Goal: Navigation & Orientation: Find specific page/section

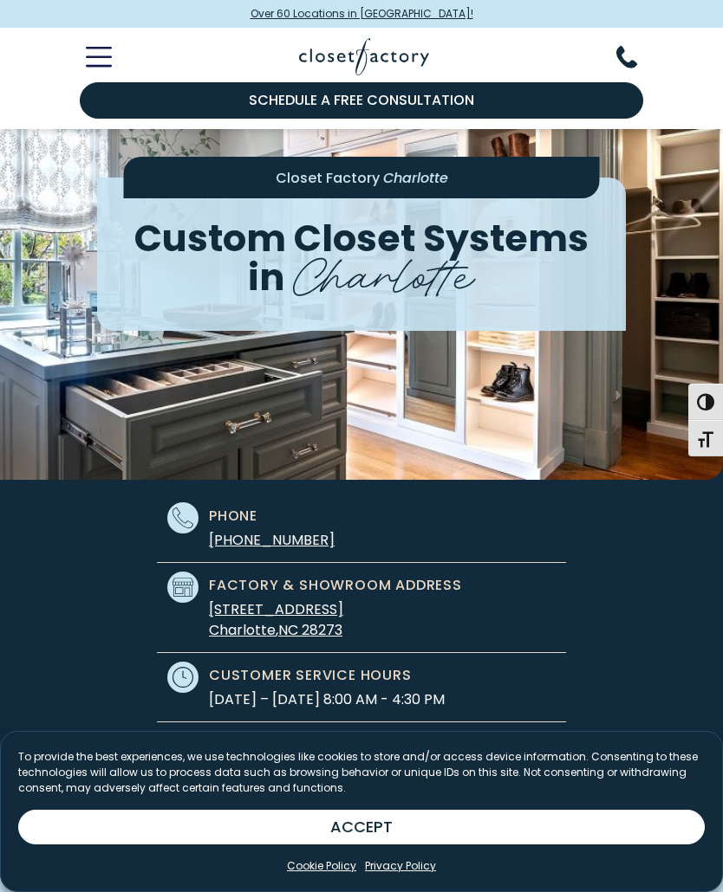
click at [107, 55] on icon "Toggle Mobile Menu" at bounding box center [99, 57] width 26 height 20
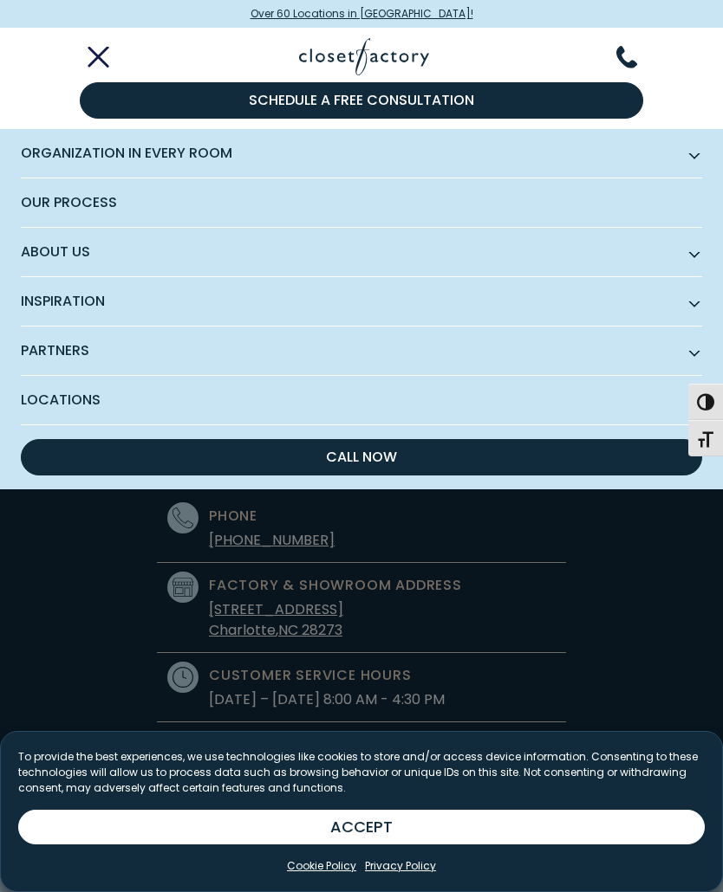
click at [149, 251] on span "About Us" at bounding box center [361, 252] width 681 height 49
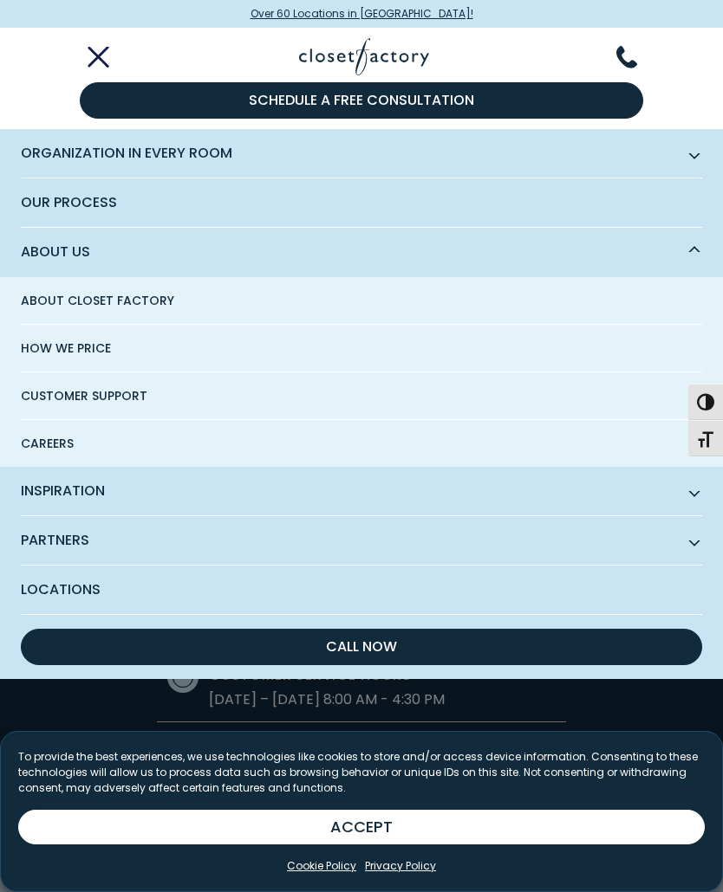
click at [224, 562] on span "Partners" at bounding box center [361, 540] width 681 height 49
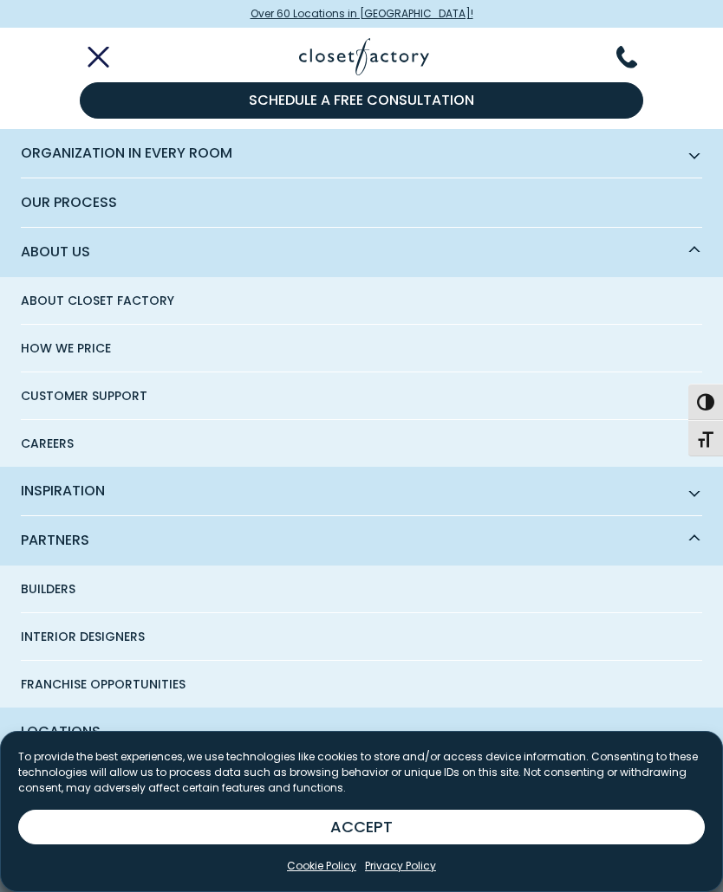
scroll to position [16, 0]
click at [120, 633] on span "Interior Designers" at bounding box center [83, 636] width 124 height 47
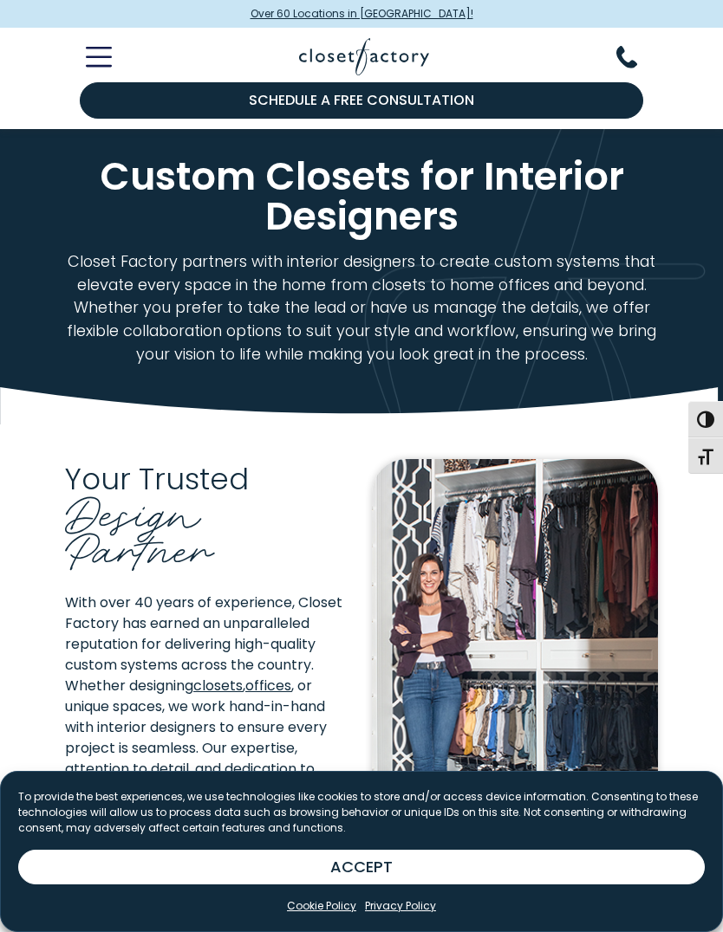
click at [108, 59] on icon "Toggle Mobile Menu" at bounding box center [99, 57] width 26 height 20
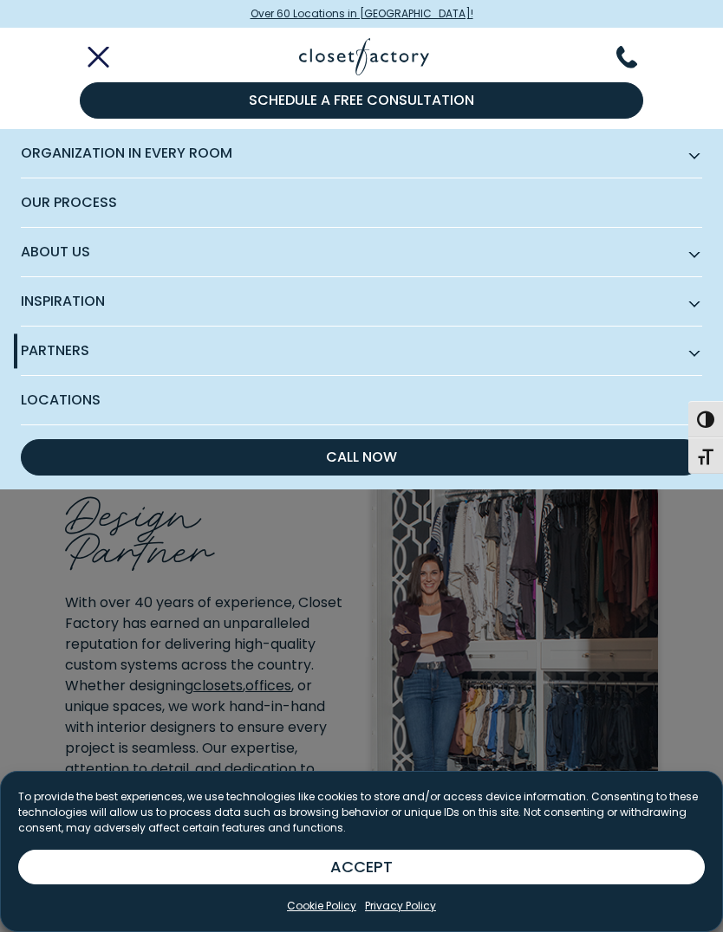
click at [204, 354] on span "Partners" at bounding box center [361, 351] width 681 height 49
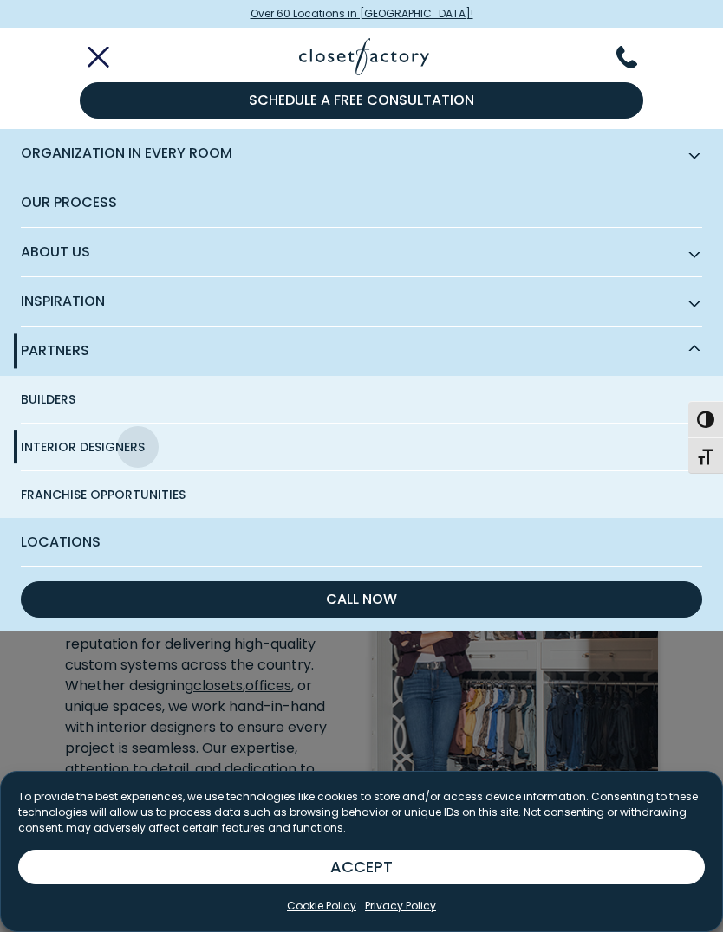
click at [79, 401] on link "Builders" at bounding box center [361, 400] width 681 height 48
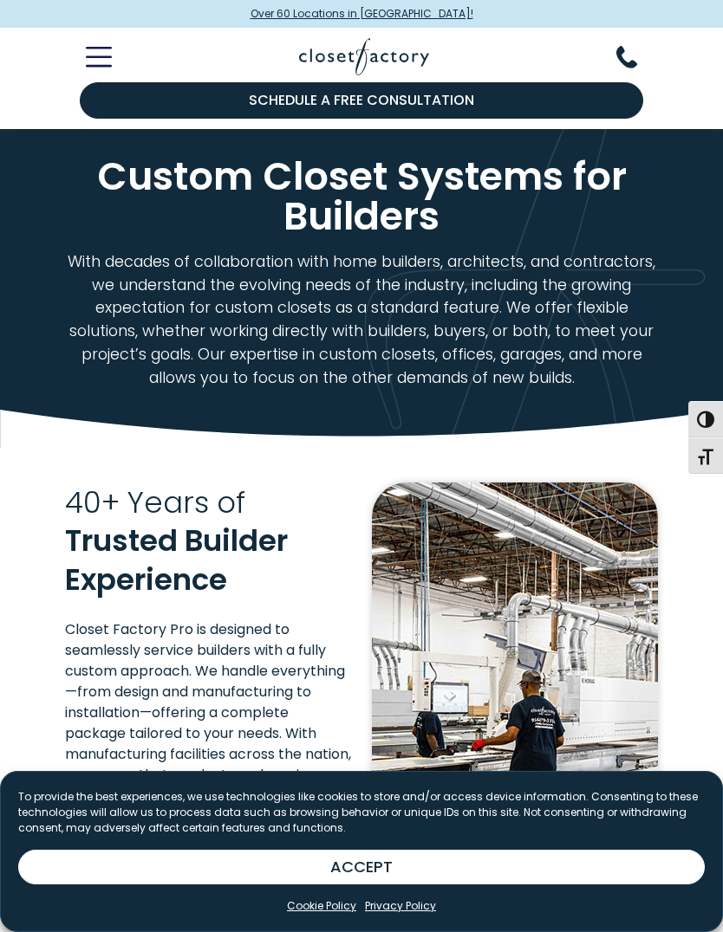
click at [104, 49] on line "Toggle Mobile Menu" at bounding box center [98, 49] width 23 height 0
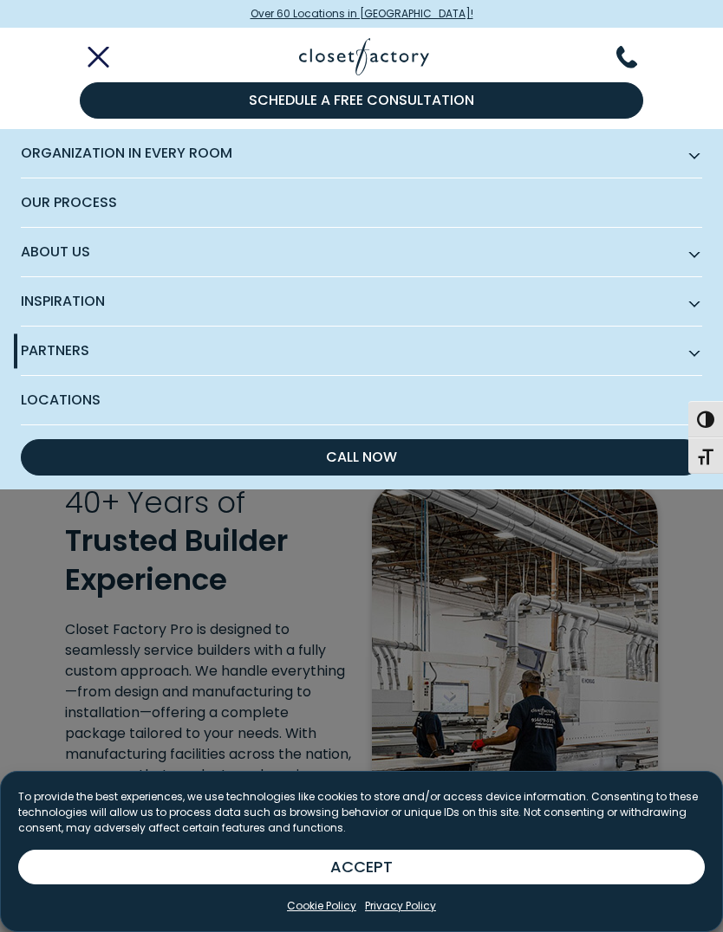
click at [635, 144] on span "Organization in Every Room" at bounding box center [361, 153] width 681 height 49
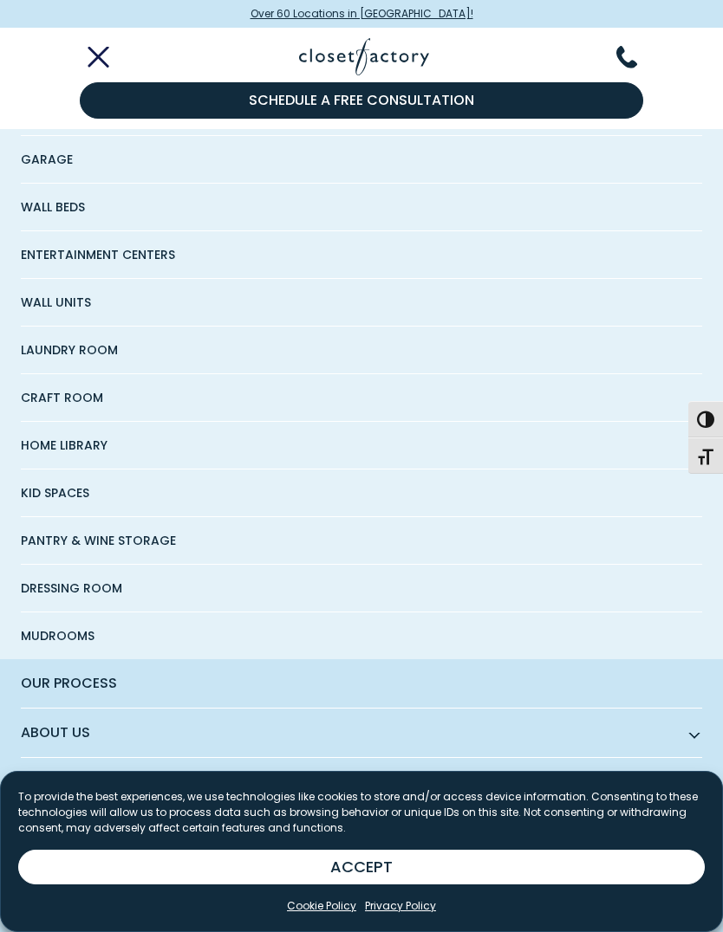
scroll to position [231, 0]
click at [101, 402] on link "Craft Room" at bounding box center [361, 400] width 681 height 48
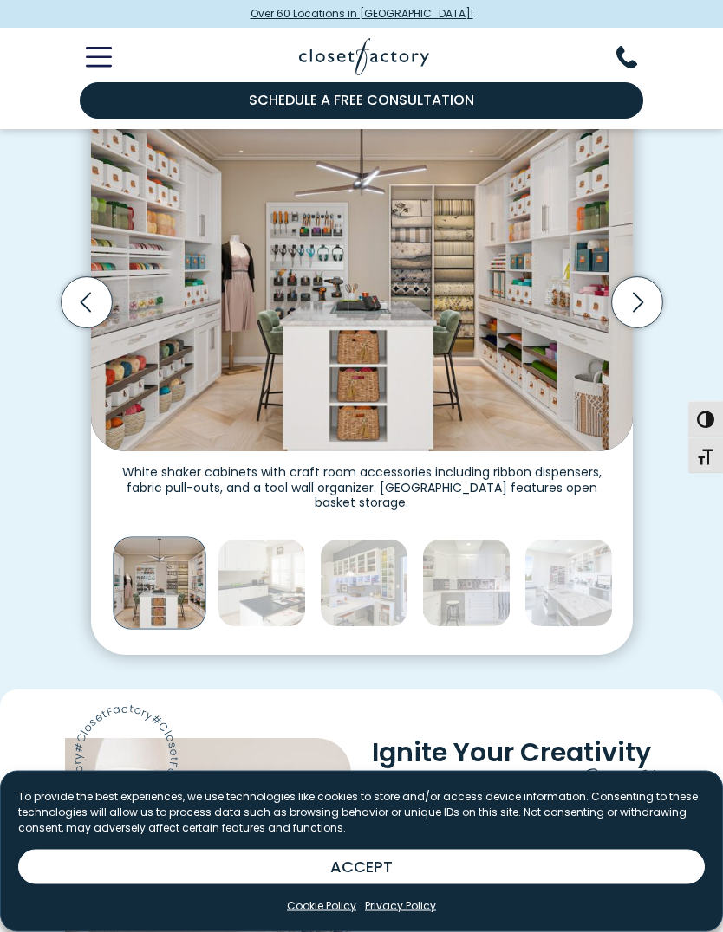
click at [636, 293] on icon "Next slide" at bounding box center [637, 303] width 10 height 20
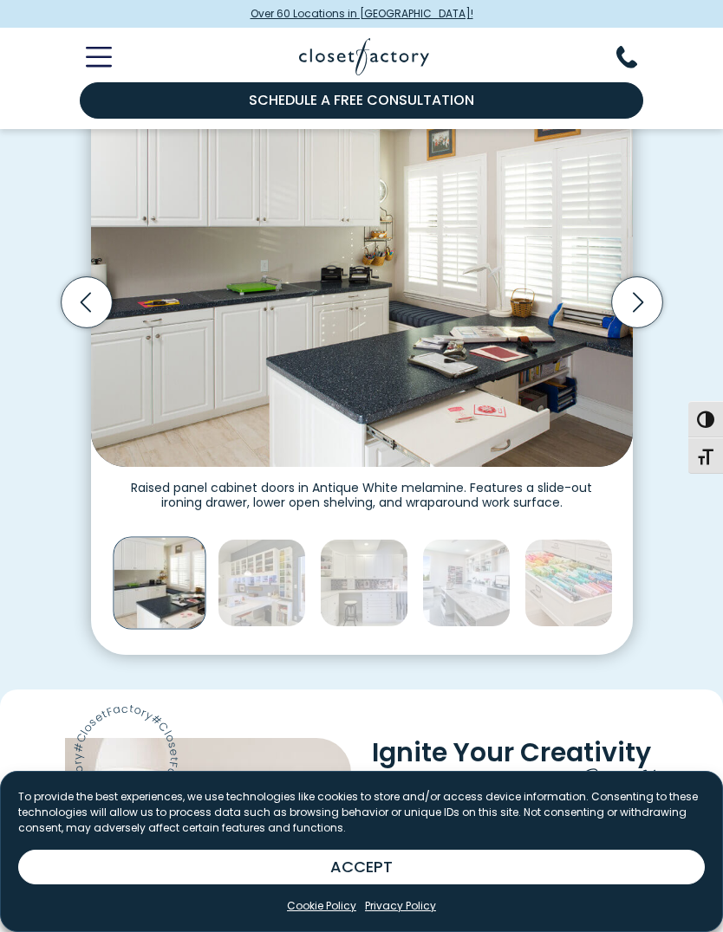
click at [639, 292] on icon "Next slide" at bounding box center [636, 301] width 51 height 51
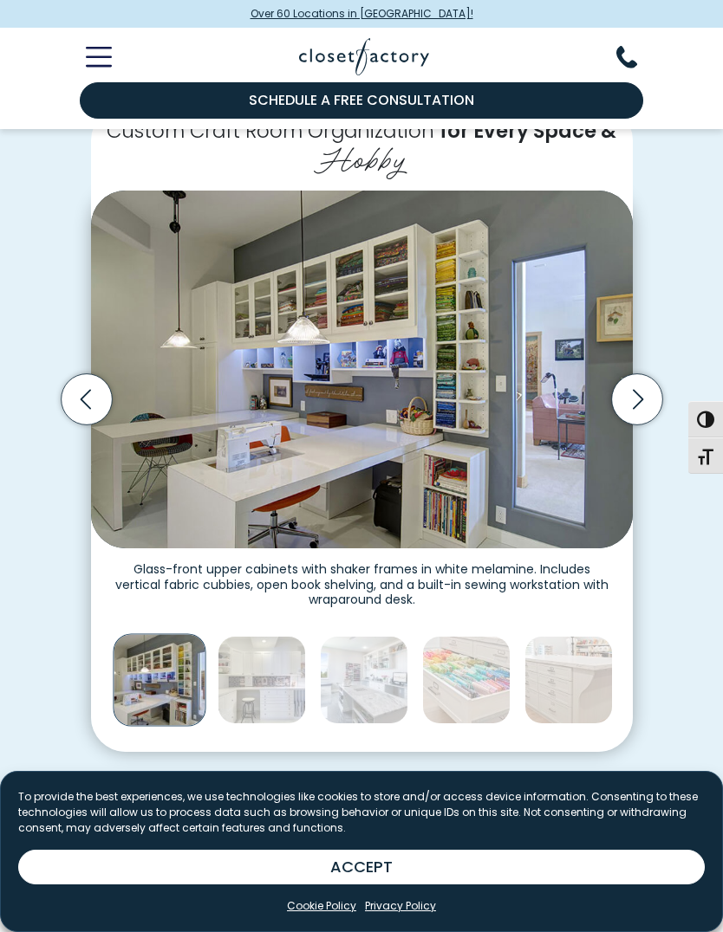
scroll to position [318, 0]
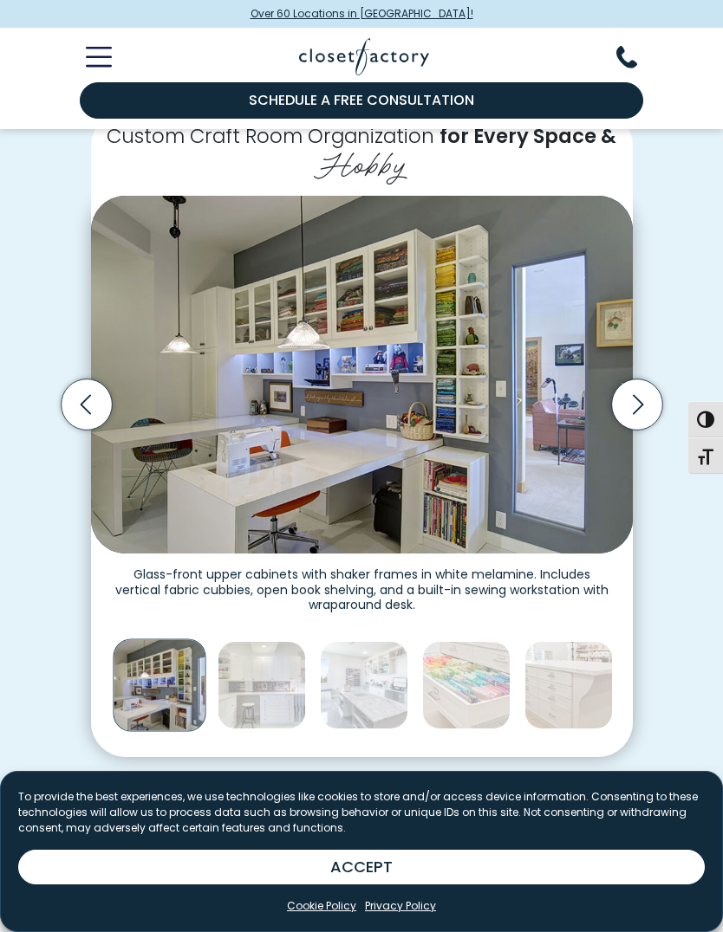
click at [639, 395] on icon "Next slide" at bounding box center [637, 404] width 10 height 20
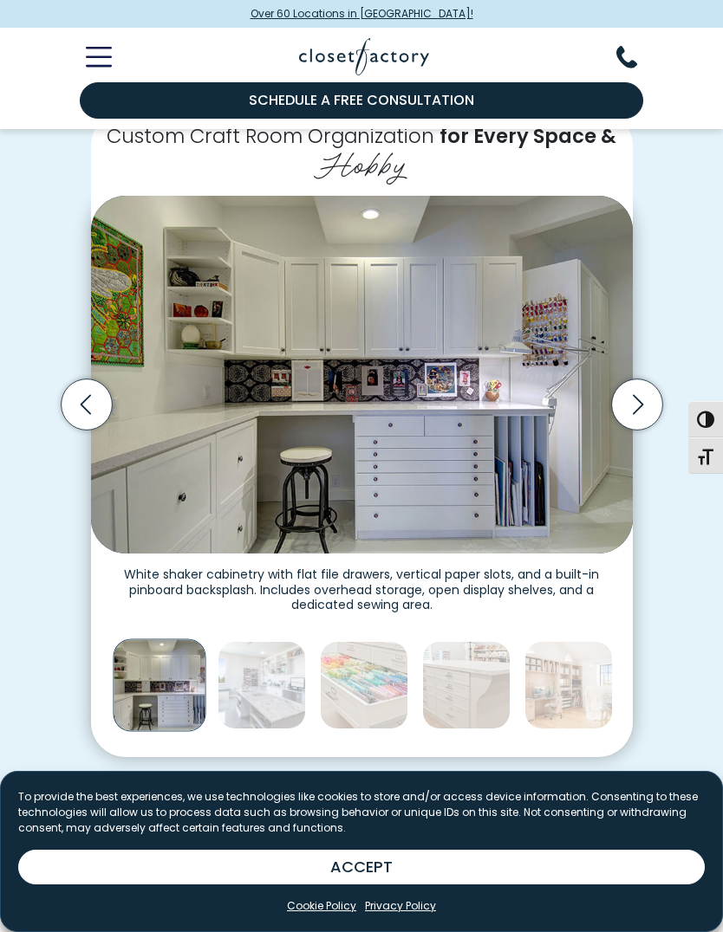
click at [645, 400] on icon "Next slide" at bounding box center [636, 404] width 51 height 51
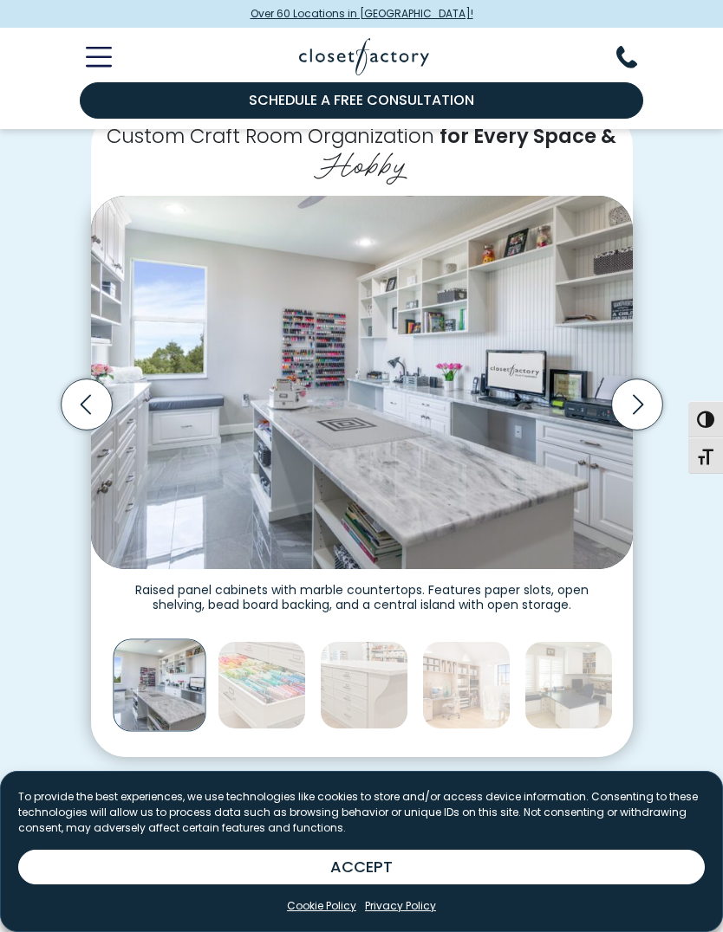
click at [641, 393] on icon "Next slide" at bounding box center [636, 404] width 51 height 51
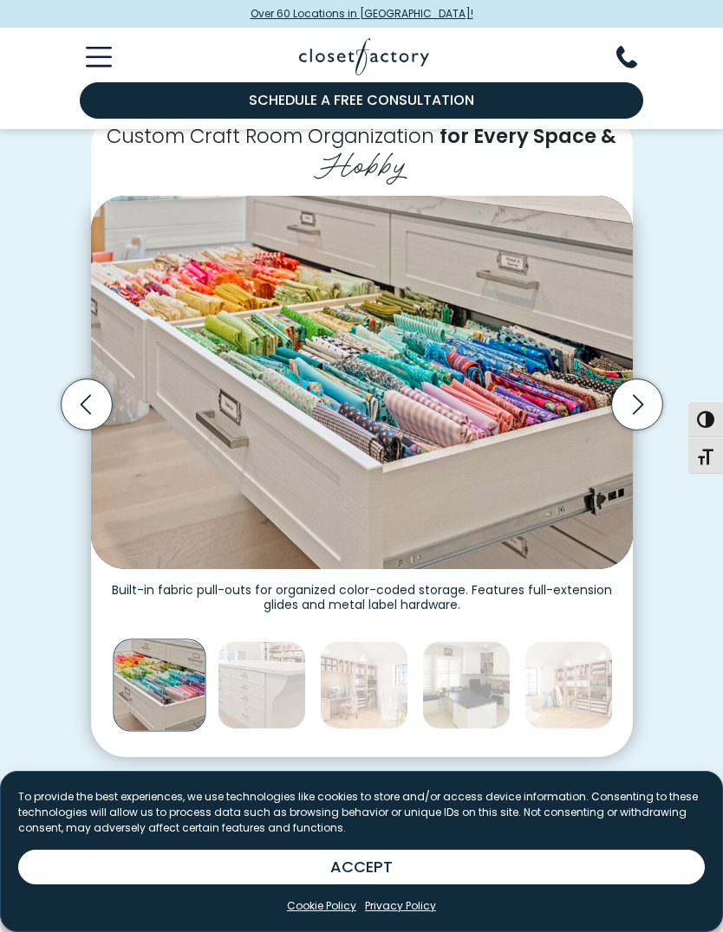
click at [642, 402] on icon "Next slide" at bounding box center [636, 404] width 51 height 51
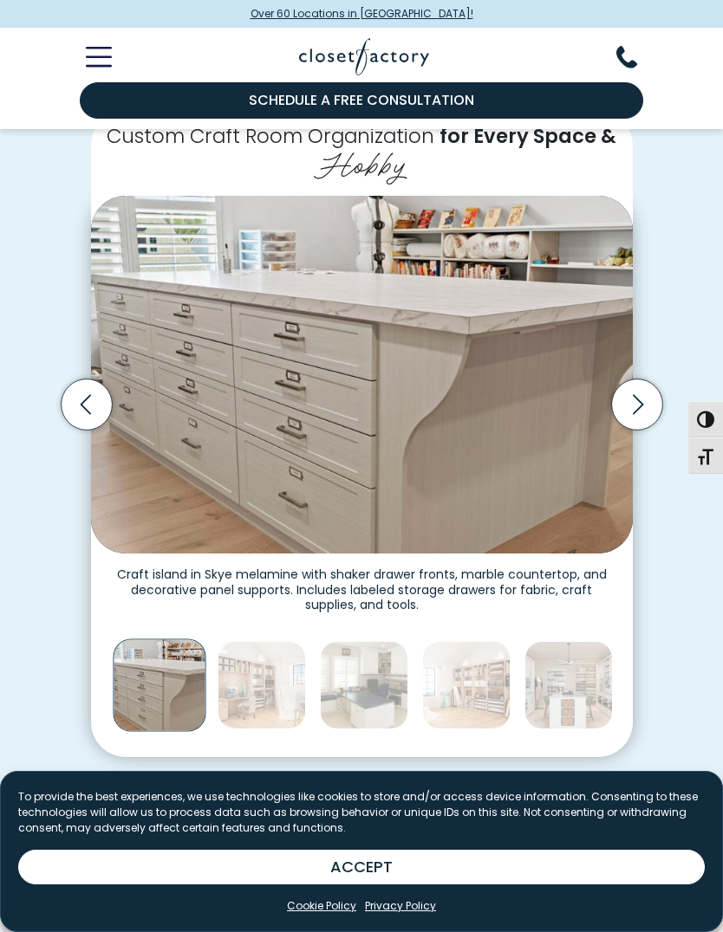
click at [640, 394] on icon "Next slide" at bounding box center [636, 404] width 51 height 51
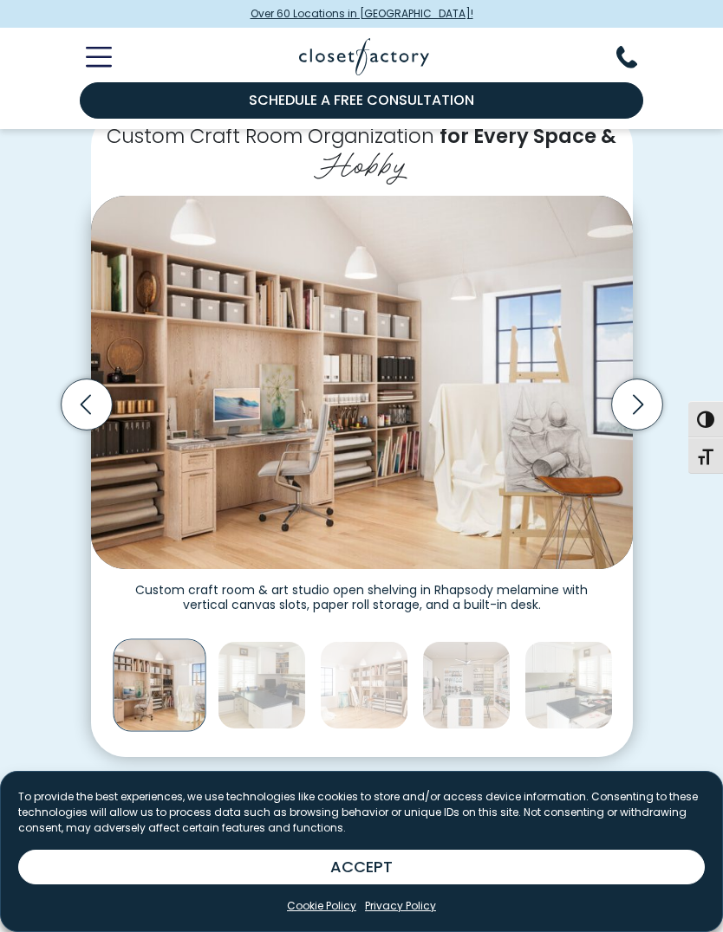
click at [642, 392] on icon "Next slide" at bounding box center [636, 404] width 51 height 51
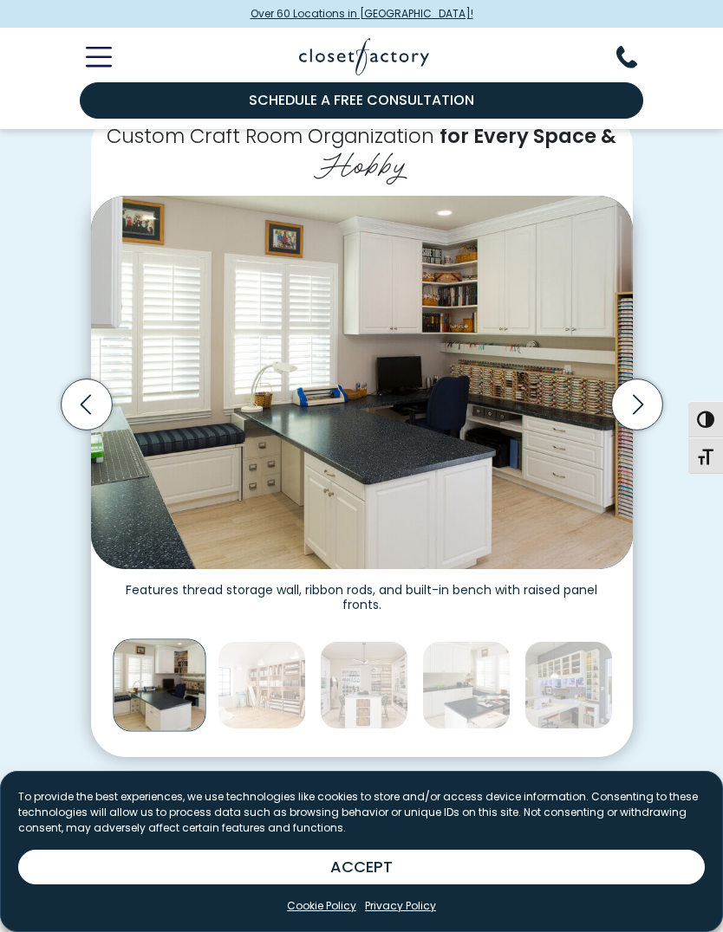
click at [647, 389] on icon "Next slide" at bounding box center [636, 404] width 51 height 51
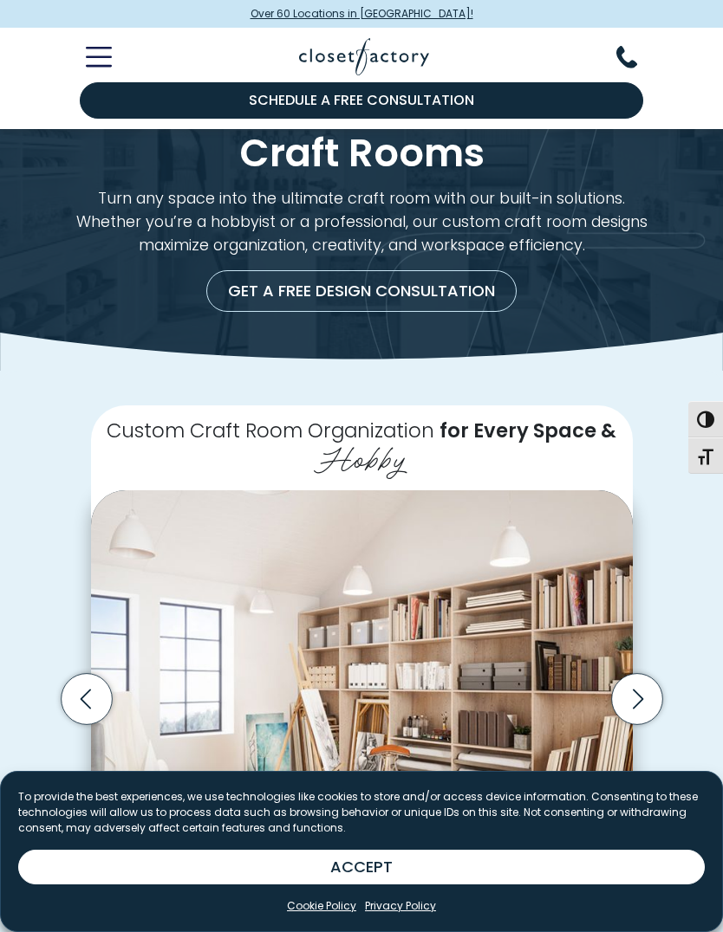
scroll to position [0, 0]
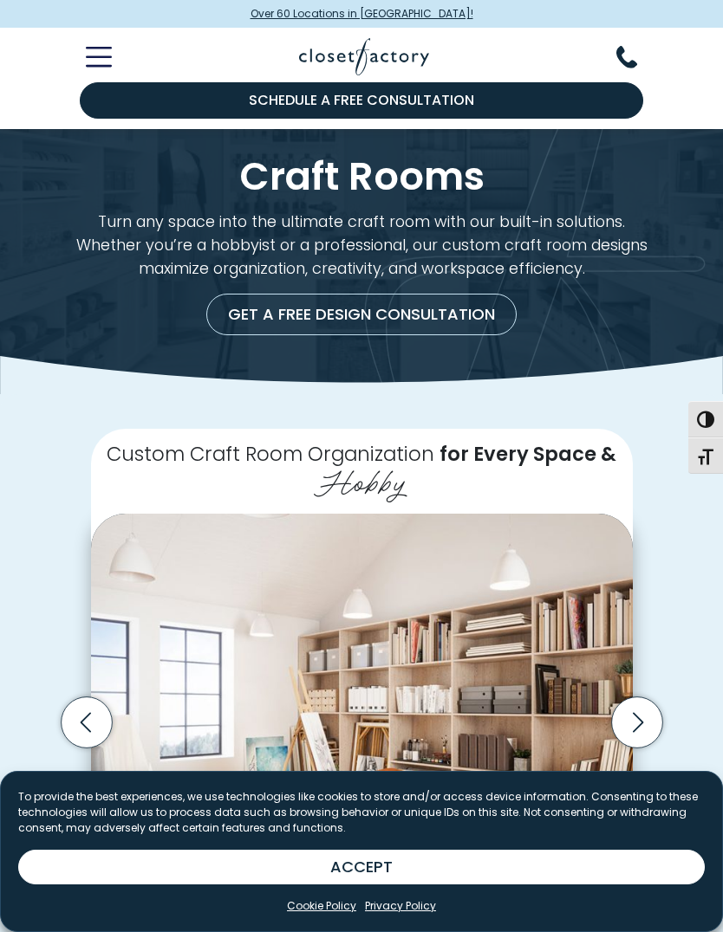
click at [110, 57] on icon "Toggle Mobile Menu" at bounding box center [98, 57] width 23 height 0
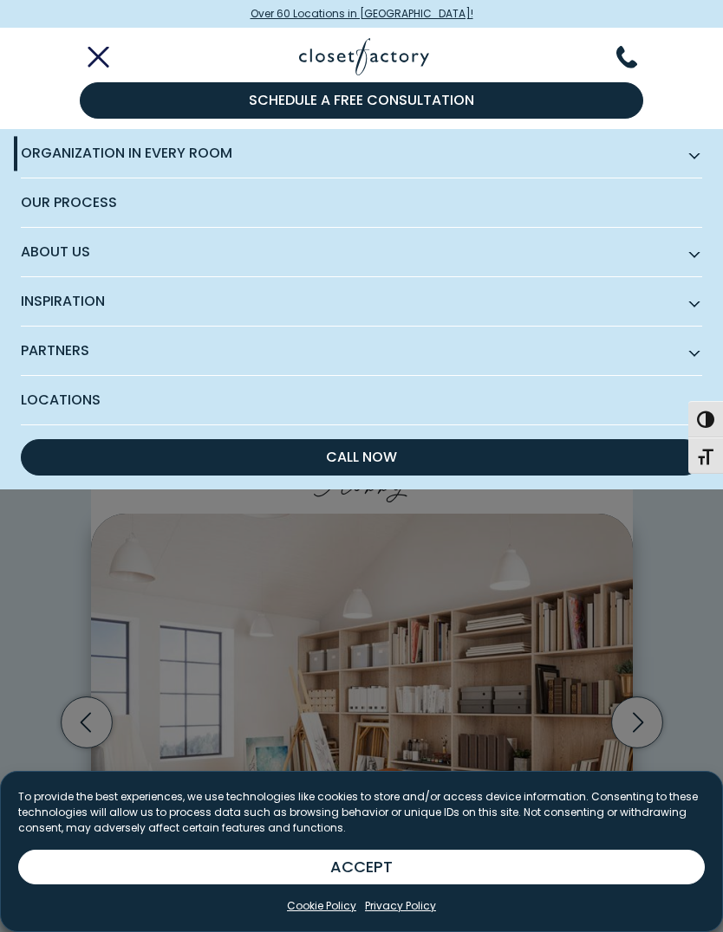
click at [556, 394] on span "Locations" at bounding box center [361, 400] width 681 height 49
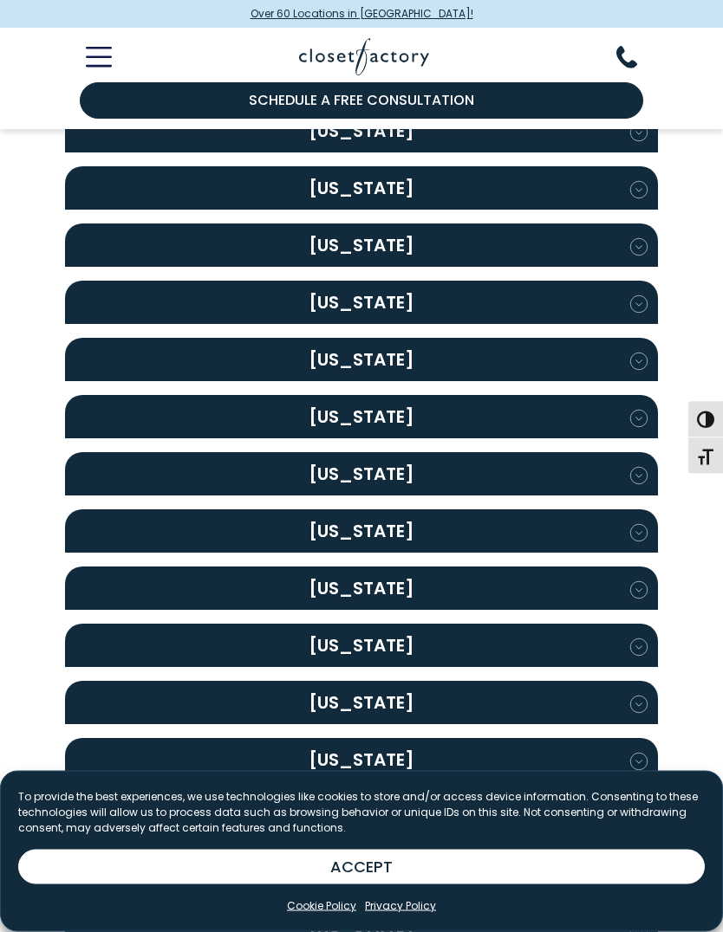
click at [427, 453] on h2 "North Carolina" at bounding box center [361, 474] width 593 height 43
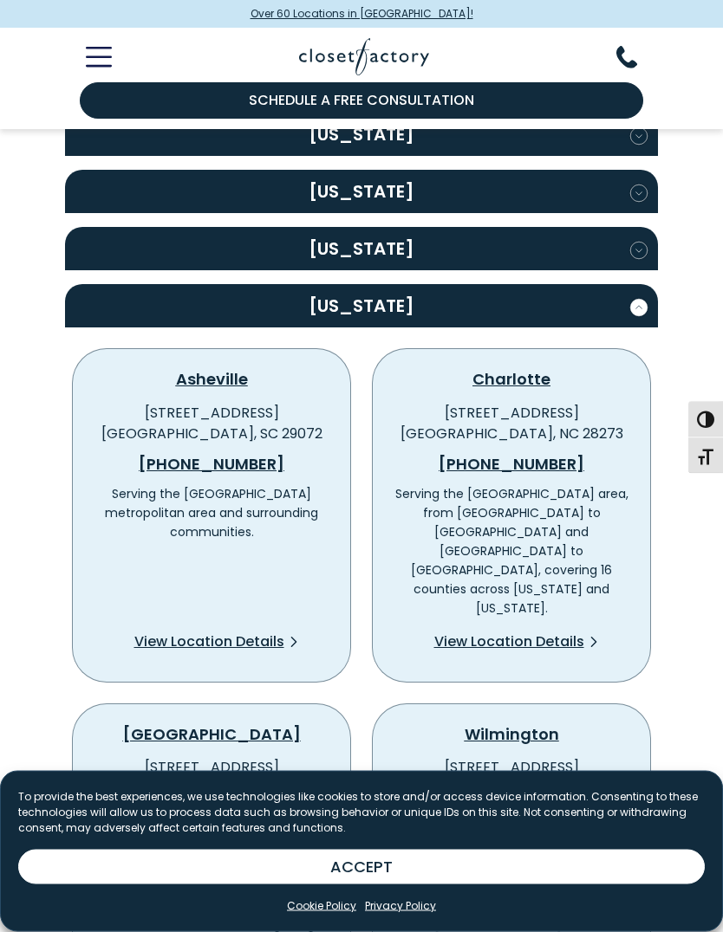
scroll to position [1705, 0]
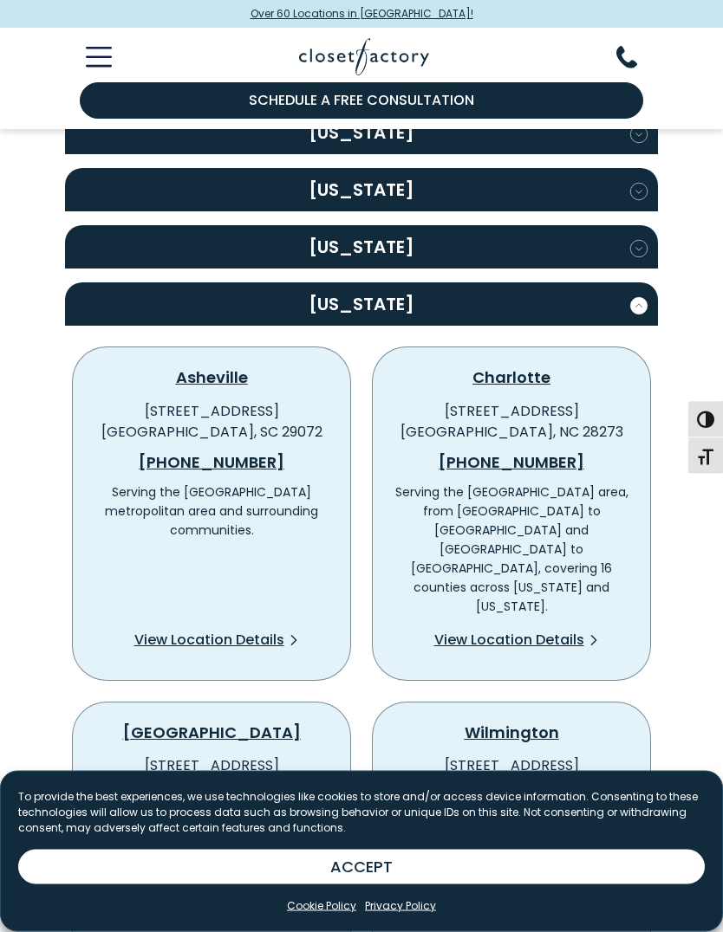
click at [533, 631] on span "View Location Details" at bounding box center [509, 641] width 150 height 21
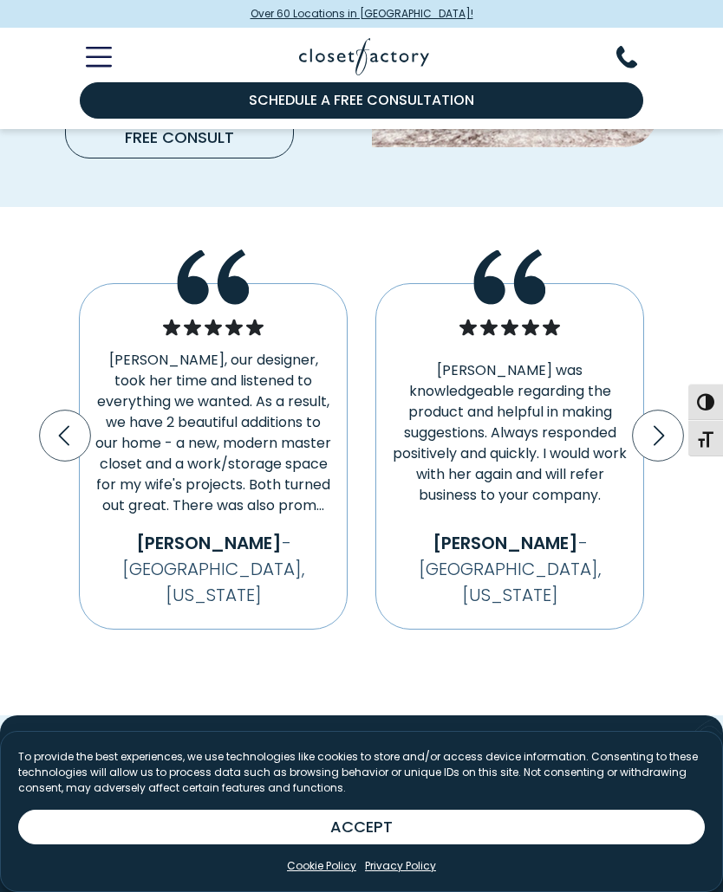
scroll to position [3217, 0]
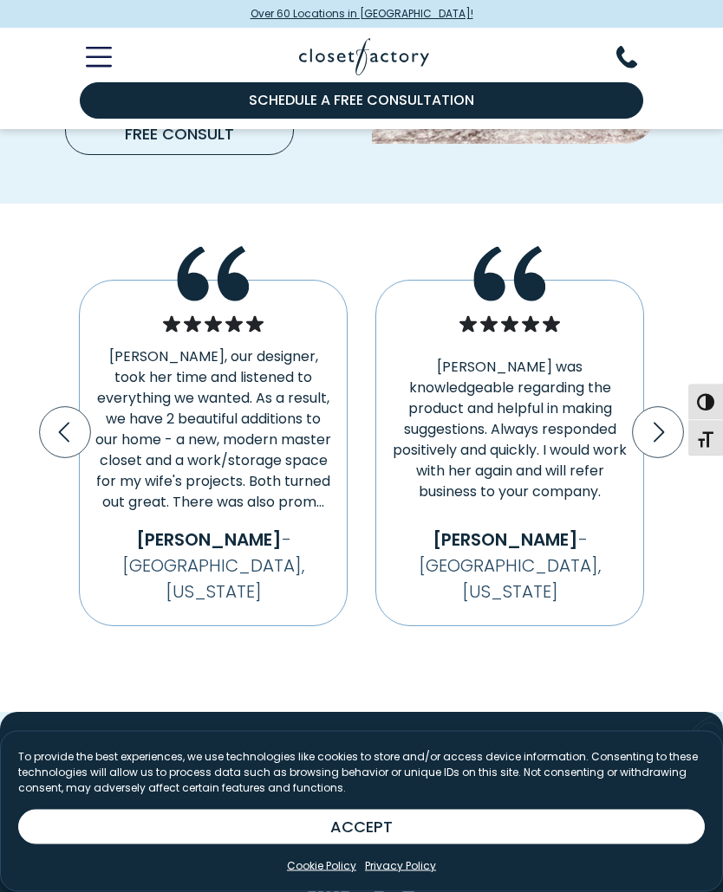
click at [658, 415] on icon "Next slide" at bounding box center [658, 433] width 51 height 51
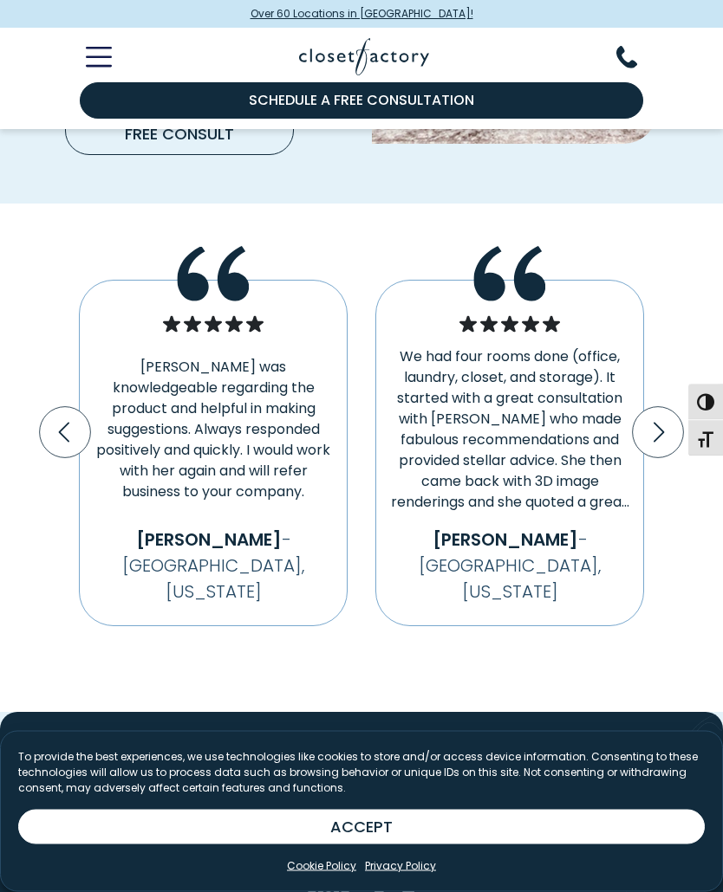
click at [663, 415] on icon "Next slide" at bounding box center [658, 433] width 51 height 51
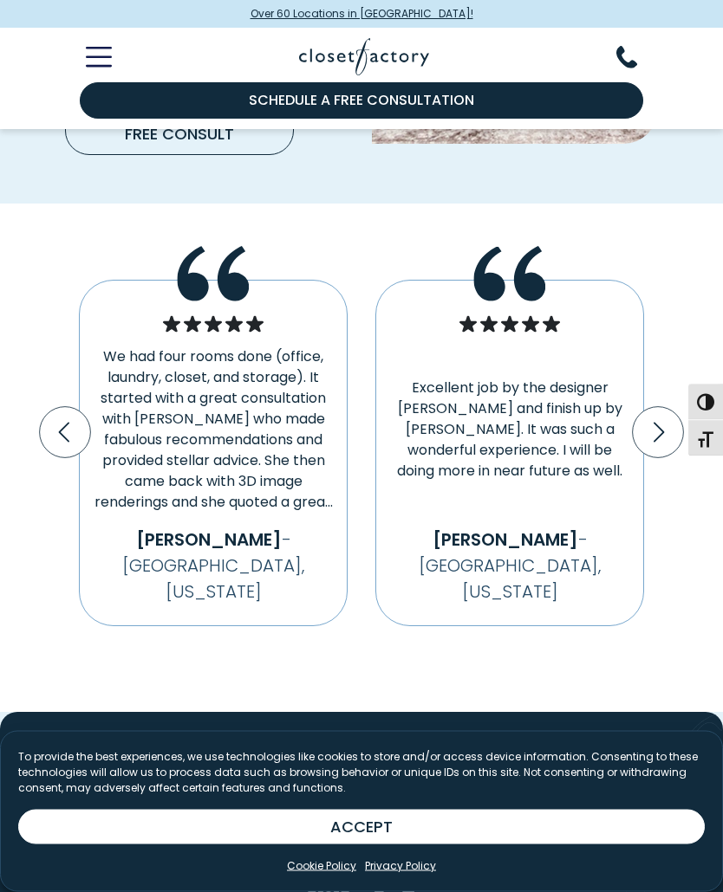
click at [656, 409] on icon "Next slide" at bounding box center [658, 433] width 51 height 51
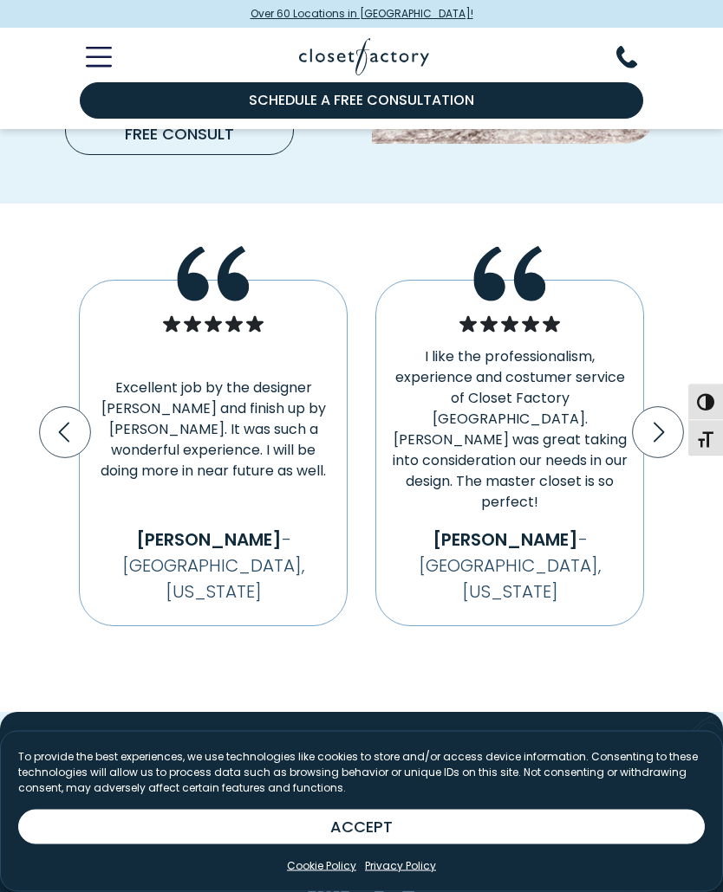
click at [666, 408] on icon "Next slide" at bounding box center [658, 433] width 51 height 51
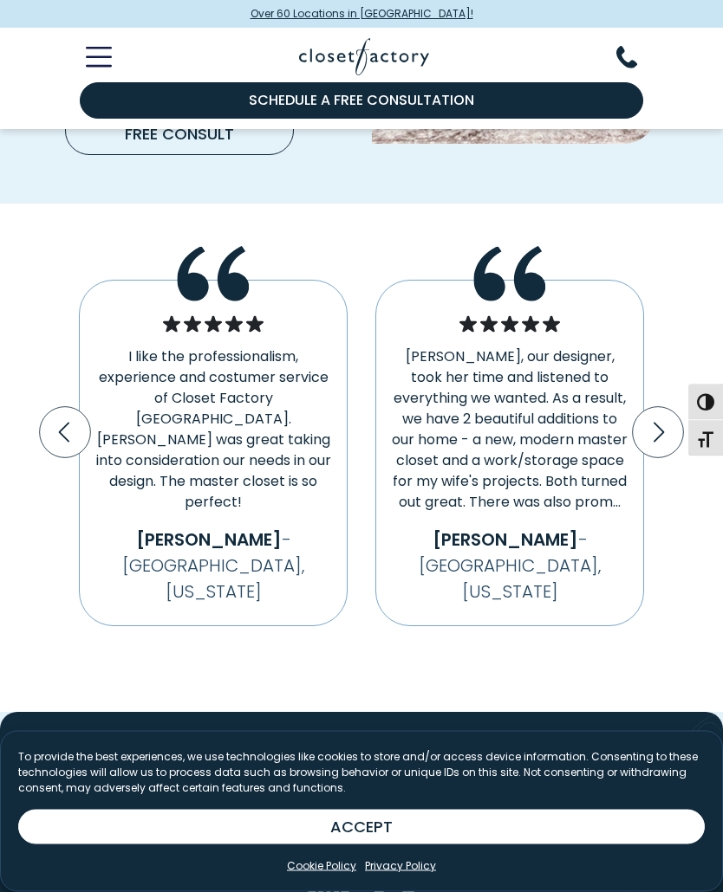
click at [657, 408] on icon "Next slide" at bounding box center [658, 433] width 51 height 51
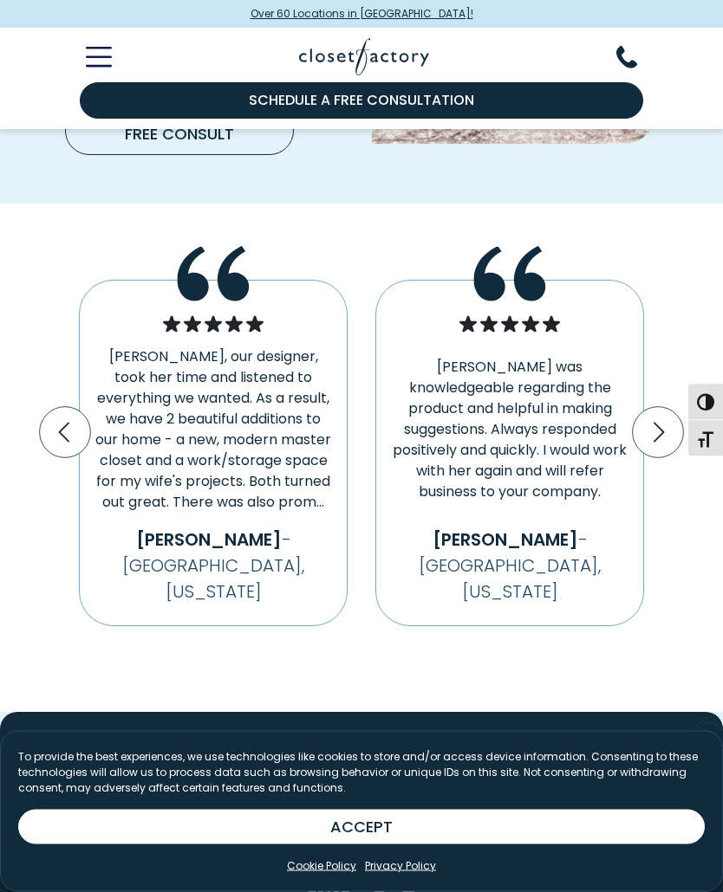
click at [656, 408] on icon "Next slide" at bounding box center [658, 433] width 51 height 51
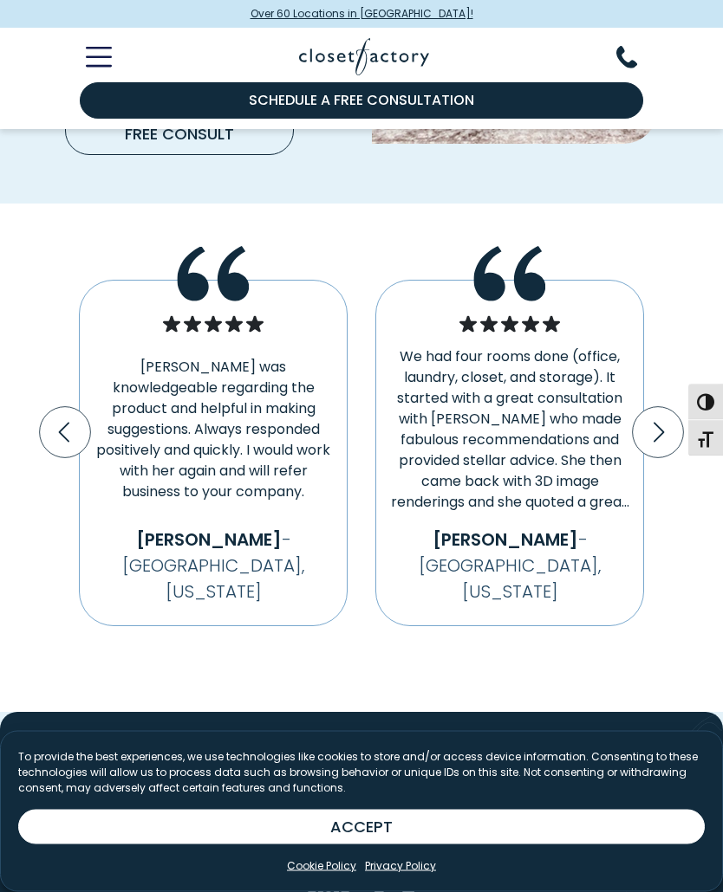
click at [653, 408] on icon "Next slide" at bounding box center [658, 433] width 51 height 51
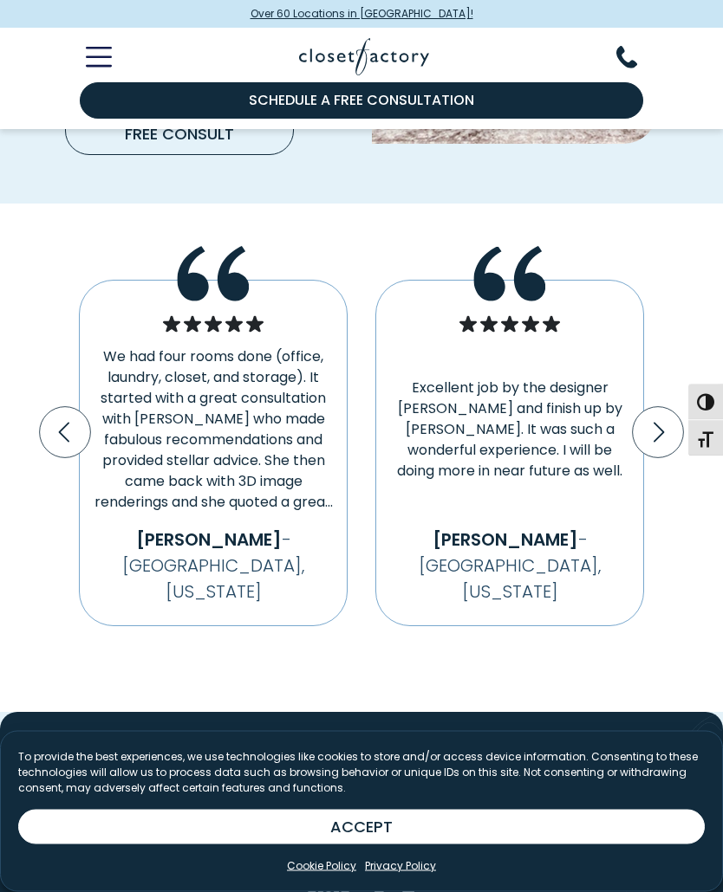
click at [659, 424] on icon "Next slide" at bounding box center [658, 434] width 10 height 20
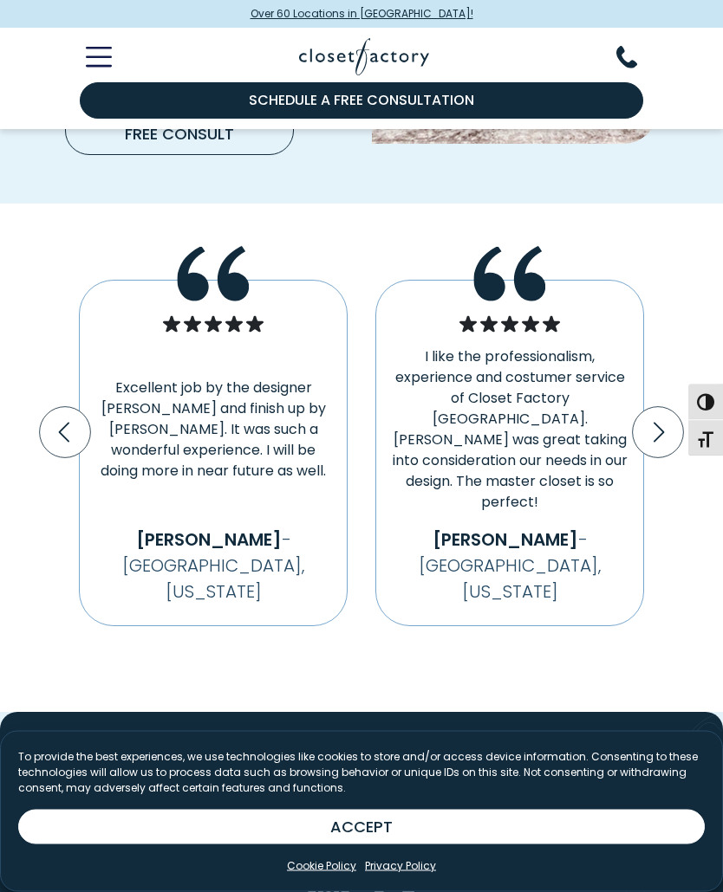
click at [657, 408] on icon "Next slide" at bounding box center [658, 433] width 51 height 51
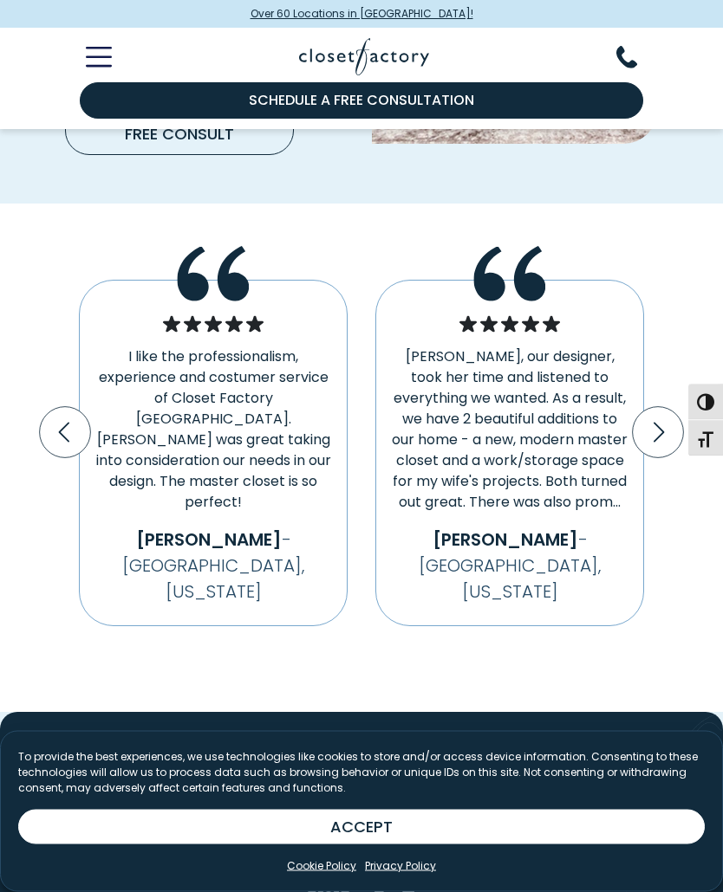
click at [650, 408] on icon "Next slide" at bounding box center [658, 433] width 51 height 51
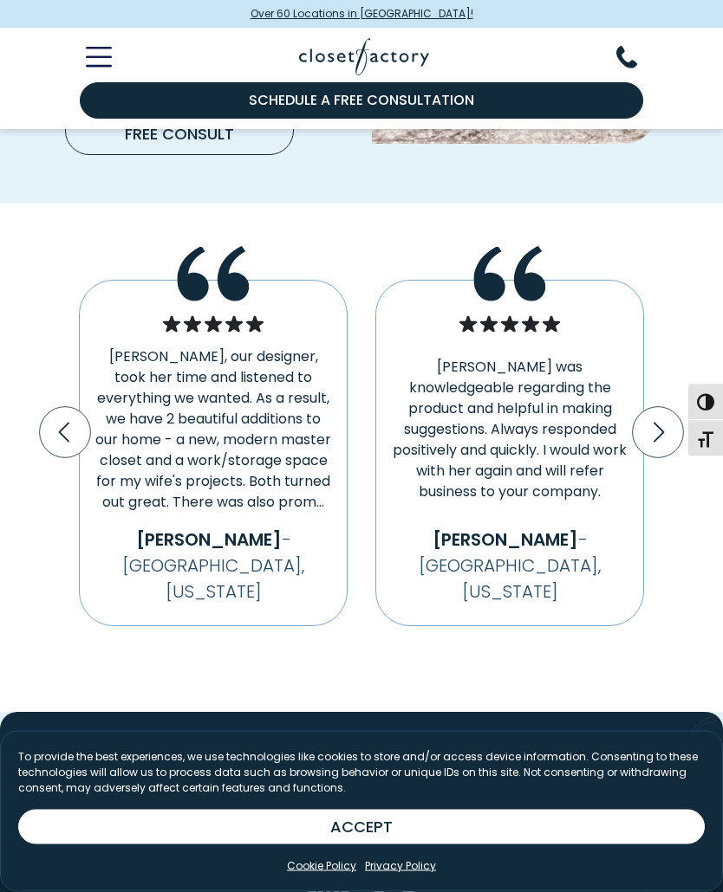
click at [658, 408] on icon "Next slide" at bounding box center [658, 433] width 51 height 51
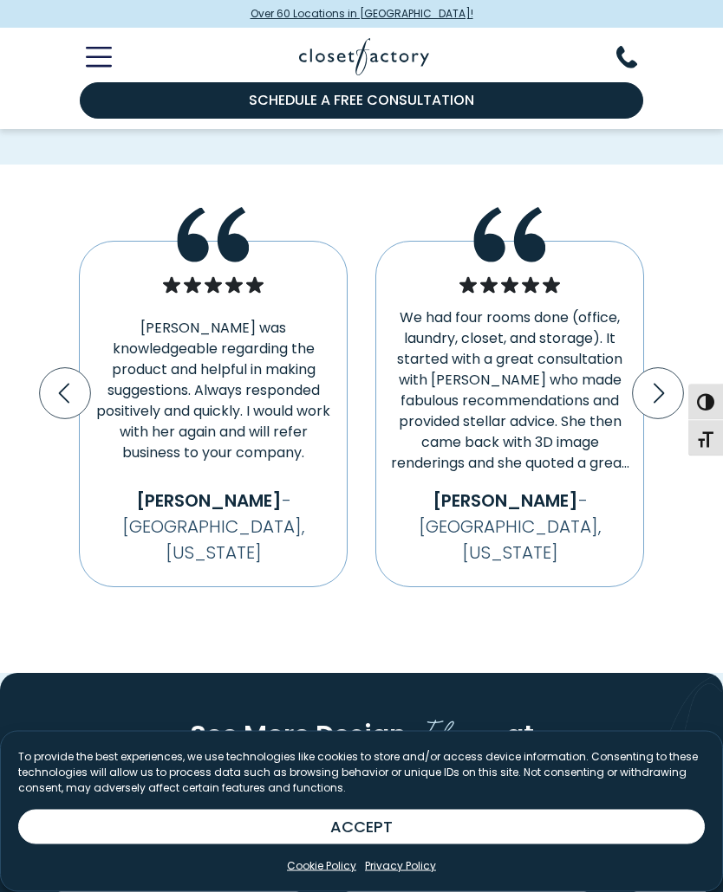
scroll to position [3255, 0]
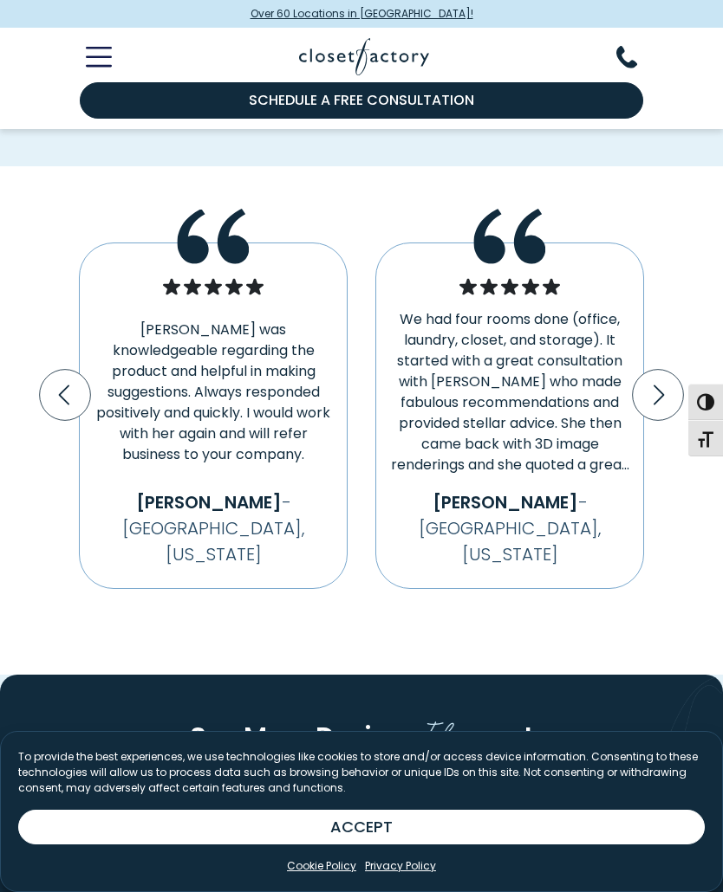
click at [665, 370] on icon "Next slide" at bounding box center [658, 395] width 51 height 51
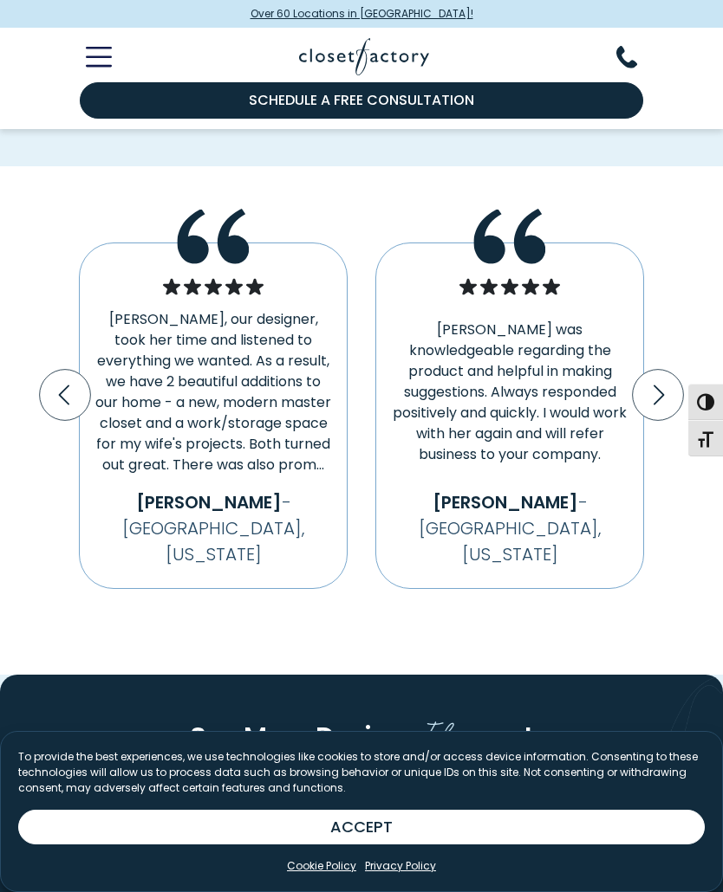
click at [659, 370] on icon "Next slide" at bounding box center [658, 395] width 51 height 51
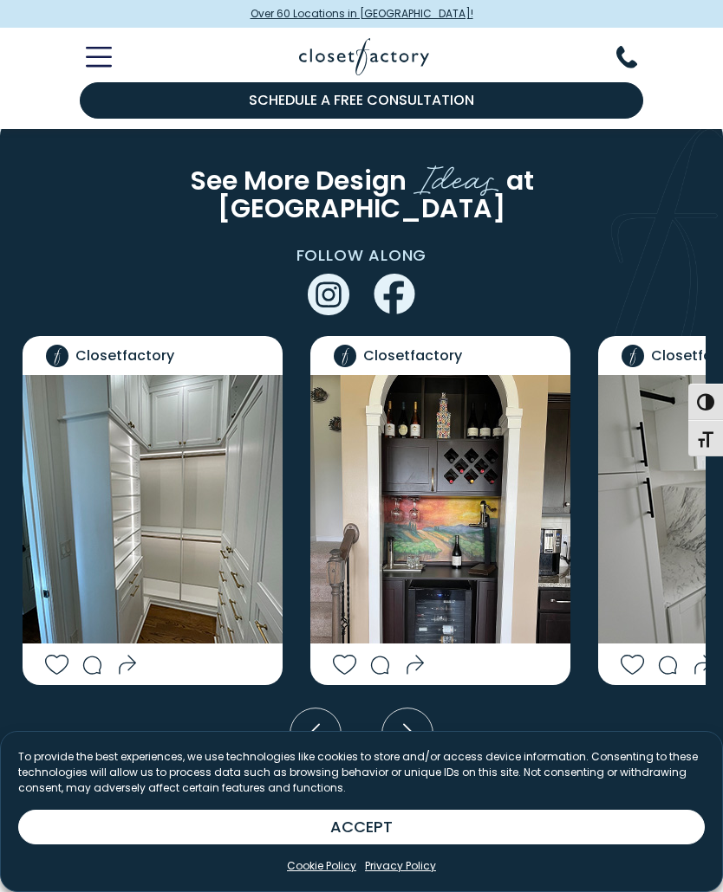
scroll to position [3811, 0]
